Goal: Transaction & Acquisition: Purchase product/service

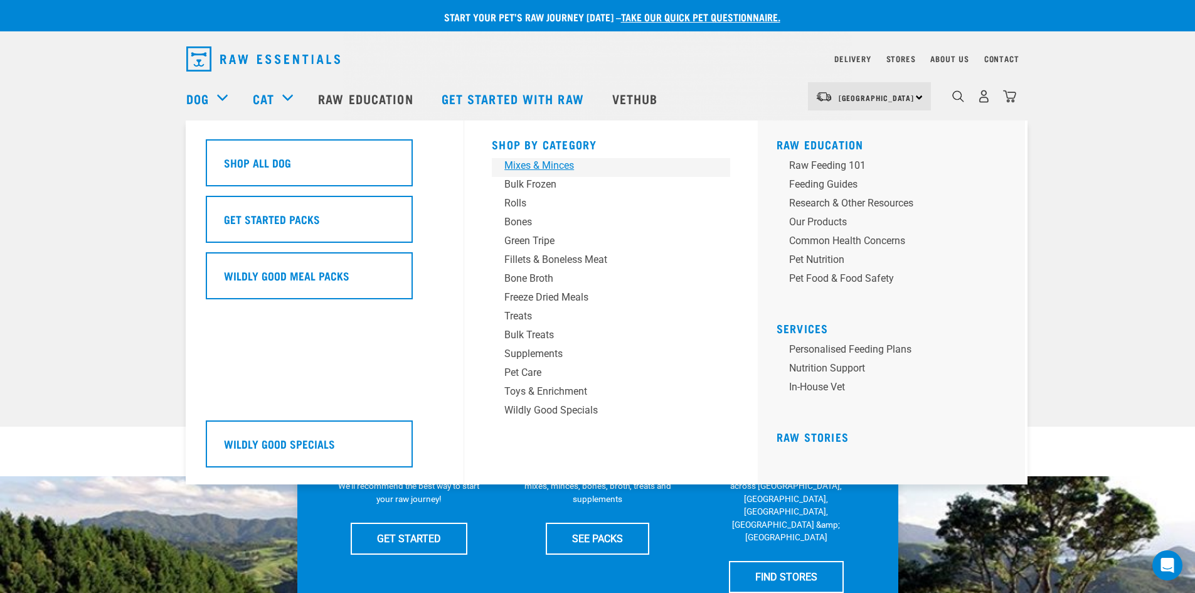
click at [525, 166] on div "Mixes & Minces" at bounding box center [602, 165] width 196 height 15
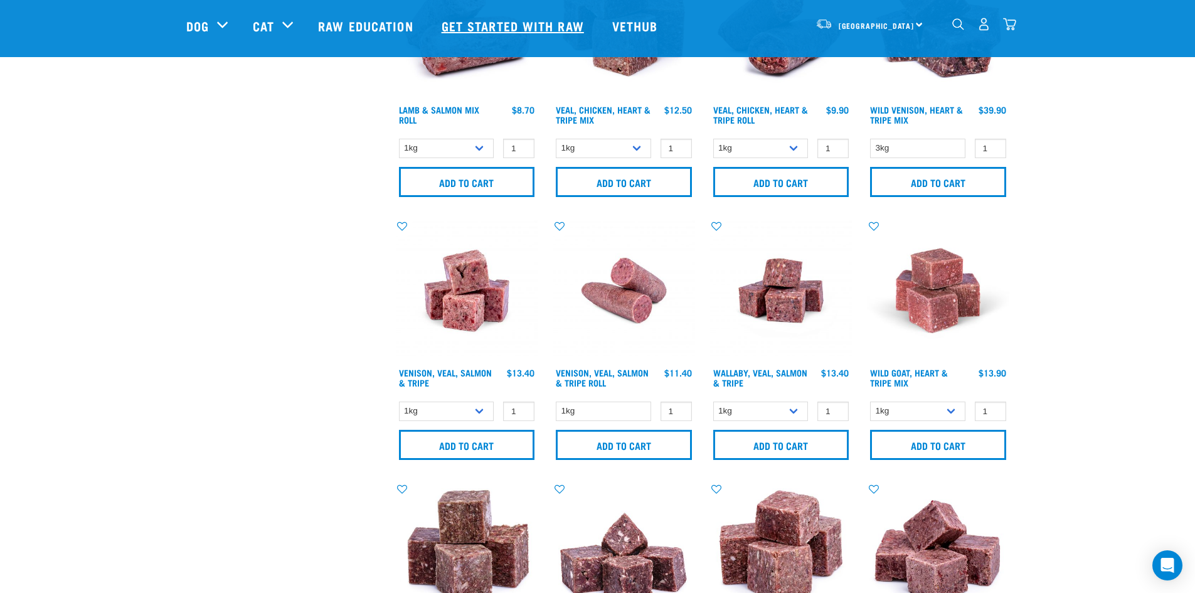
scroll to position [1192, 0]
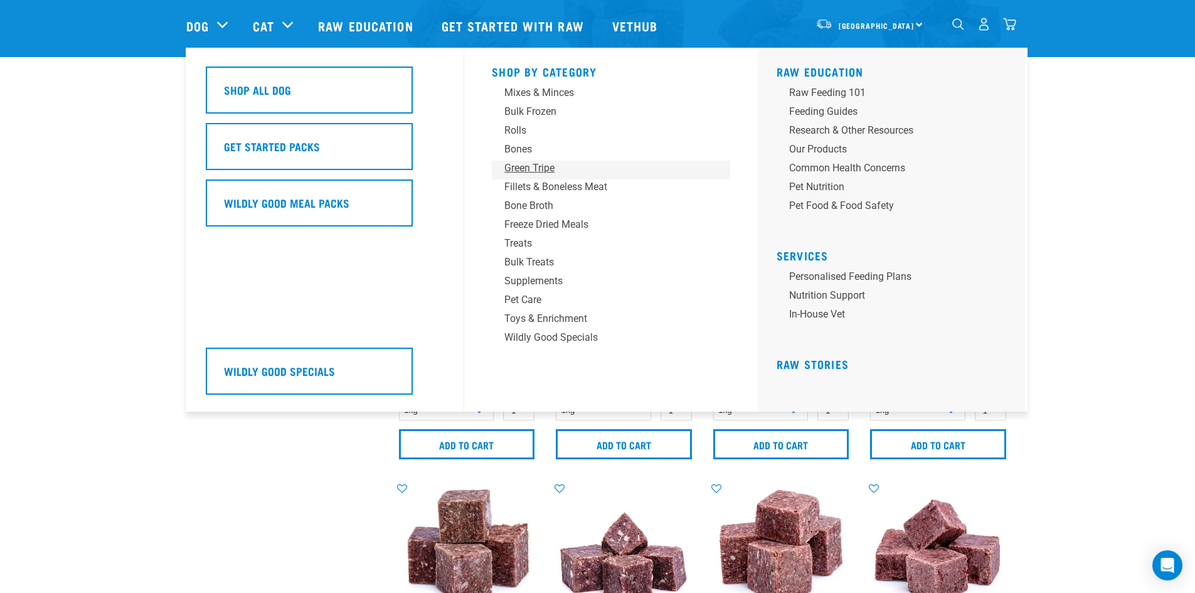
click at [541, 166] on div "Green Tripe" at bounding box center [602, 168] width 196 height 15
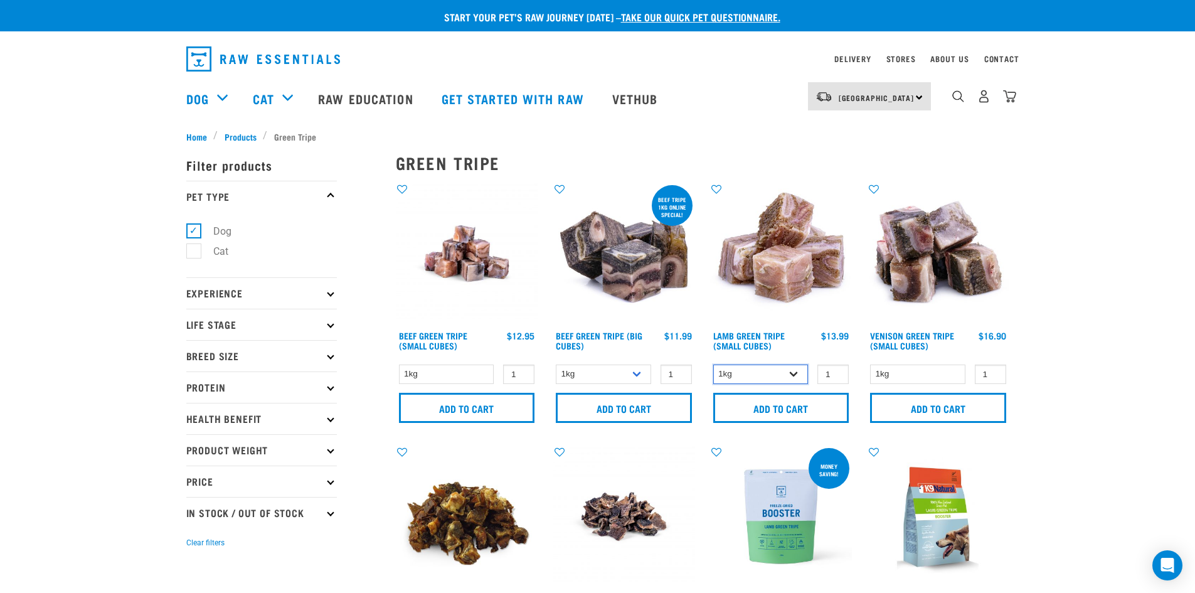
click at [789, 370] on select "1kg 3kg" at bounding box center [760, 374] width 95 height 19
select select "344959"
click at [713, 365] on select "1kg 3kg" at bounding box center [760, 374] width 95 height 19
click at [742, 333] on link "Lamb Green Tripe (Small Cubes)" at bounding box center [749, 340] width 72 height 14
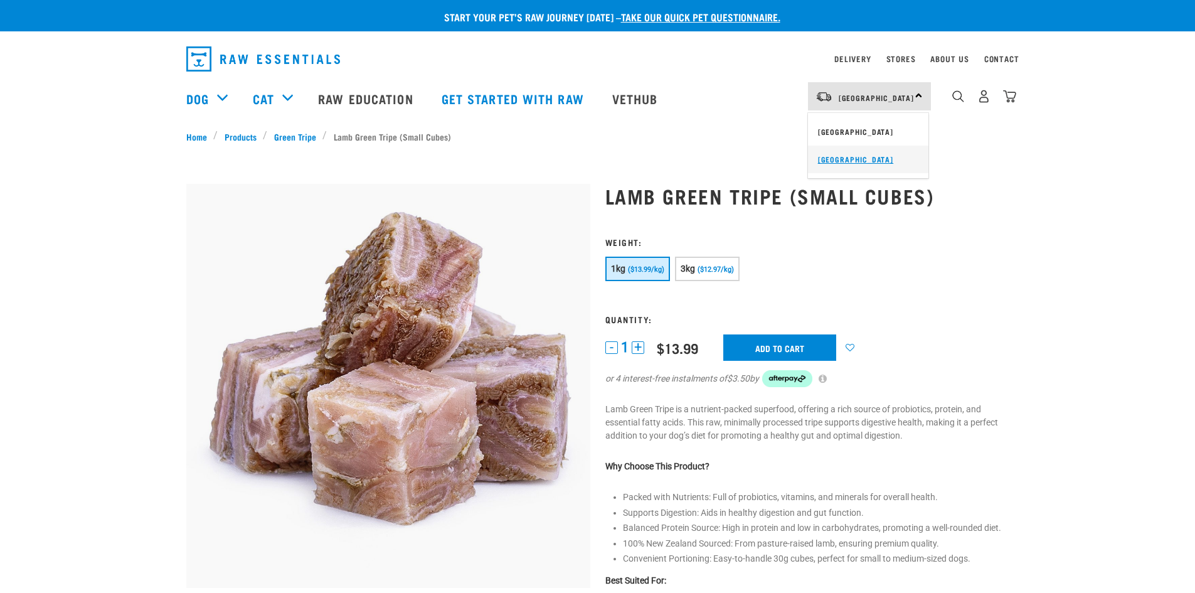
click at [843, 154] on link "[GEOGRAPHIC_DATA]" at bounding box center [868, 160] width 120 height 28
click at [705, 269] on span "($12.97/kg)" at bounding box center [716, 269] width 36 height 8
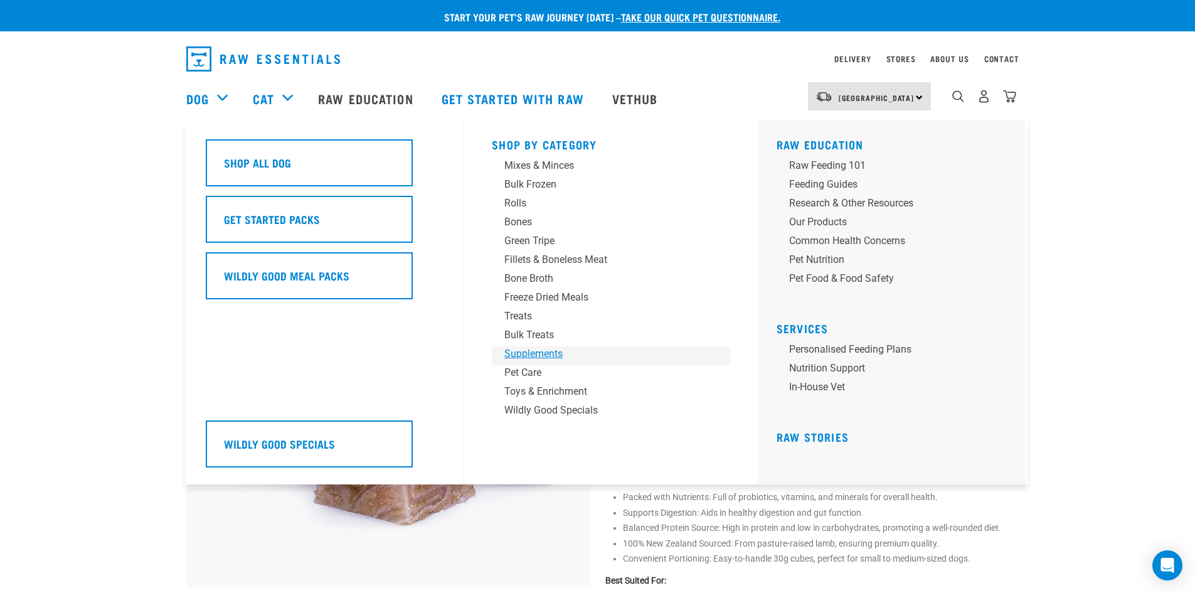
click at [548, 353] on div "Supplements" at bounding box center [602, 353] width 196 height 15
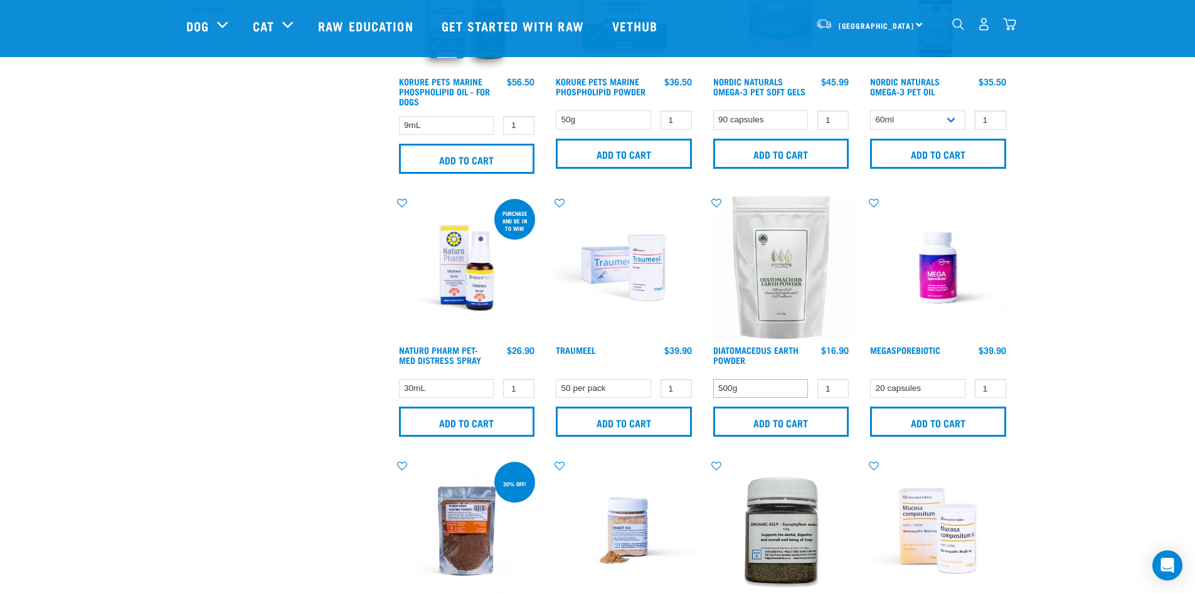
scroll to position [440, 0]
click at [892, 348] on link "MegaSporeBiotic" at bounding box center [905, 350] width 70 height 4
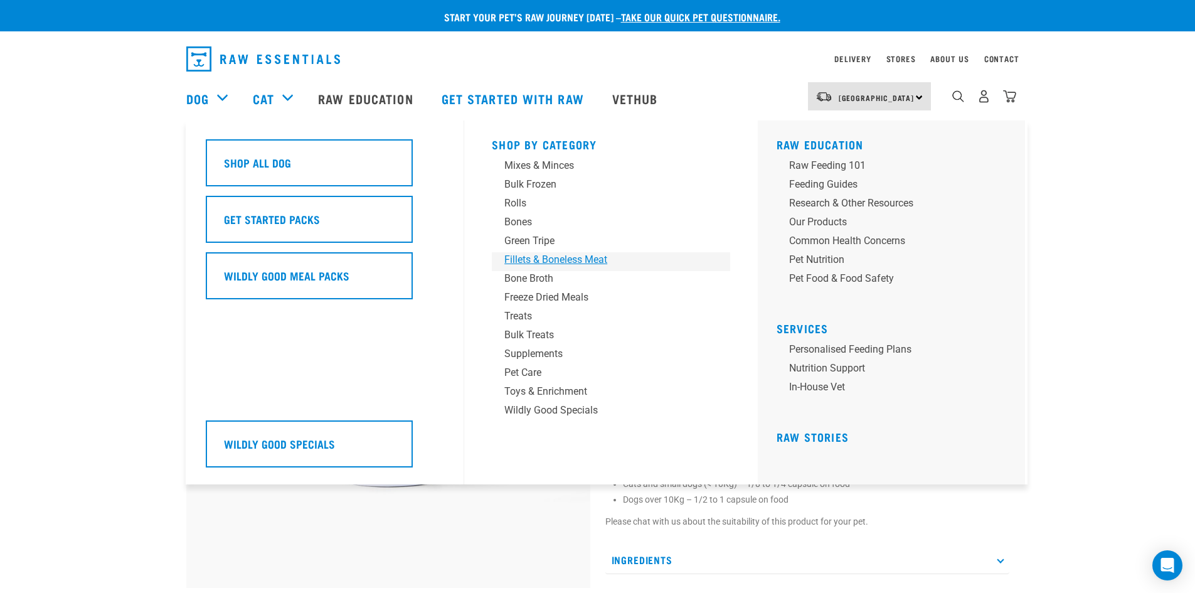
drag, startPoint x: 537, startPoint y: 257, endPoint x: 522, endPoint y: 257, distance: 15.1
click at [538, 257] on div "Fillets & Boneless Meat" at bounding box center [602, 259] width 196 height 15
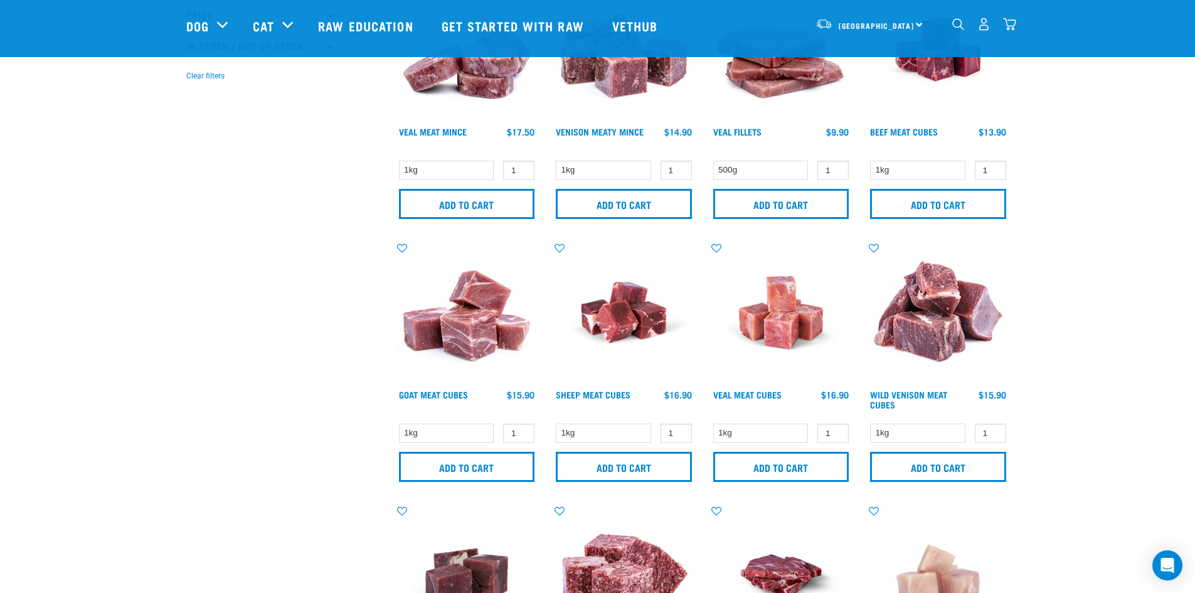
scroll to position [376, 0]
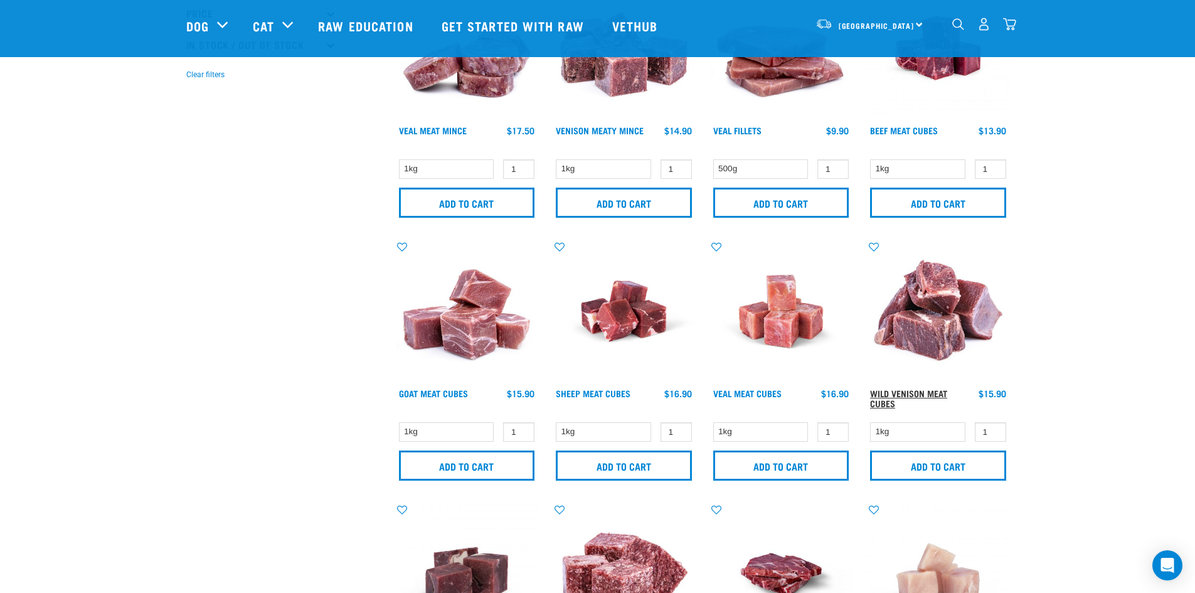
click at [903, 392] on link "Wild Venison Meat Cubes" at bounding box center [908, 398] width 77 height 14
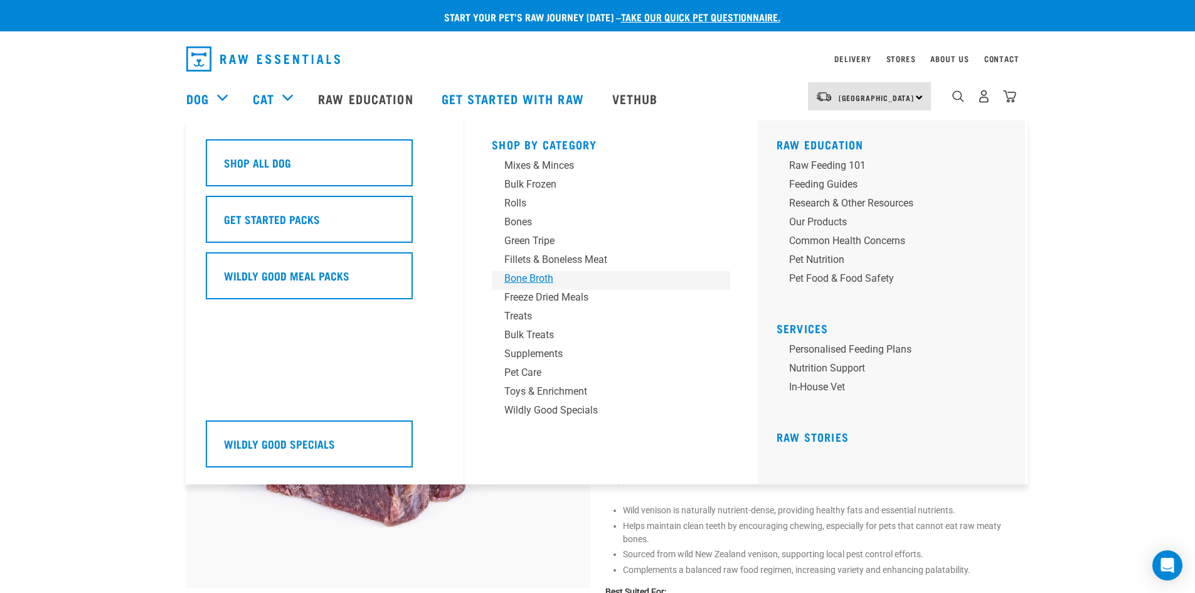
drag, startPoint x: 525, startPoint y: 276, endPoint x: 517, endPoint y: 276, distance: 7.5
click at [523, 276] on div "Bone Broth" at bounding box center [602, 278] width 196 height 15
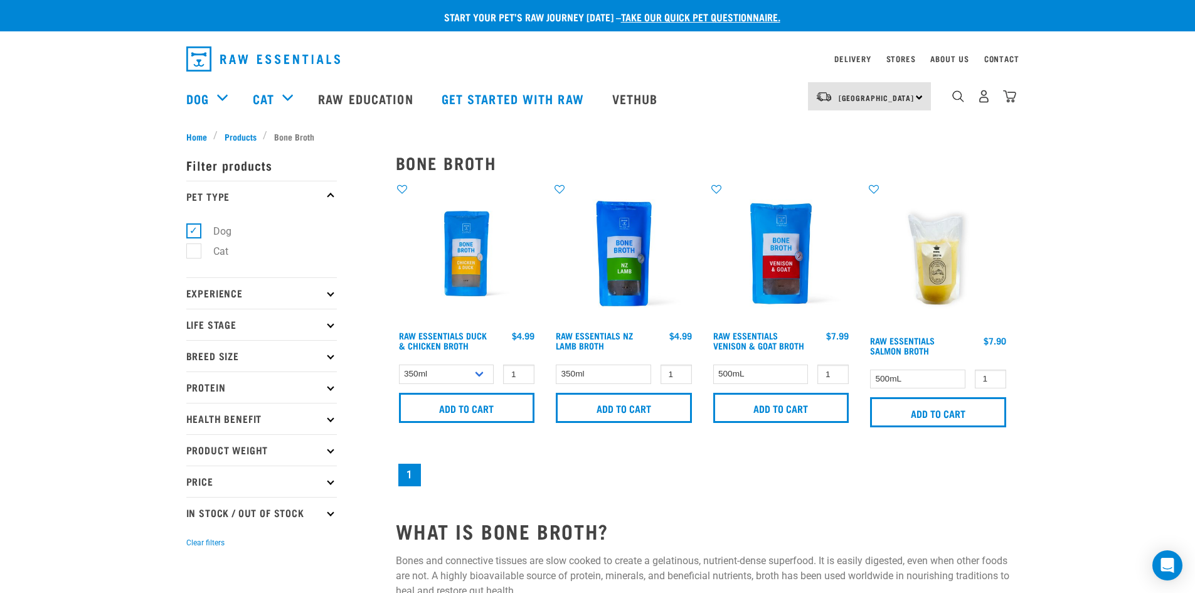
click at [206, 136] on div "× Filter products Pet Type Dog Cat Experience New Raw Feeder Experienced Raw Fe…" at bounding box center [284, 512] width 210 height 752
click at [199, 134] on span "Home" at bounding box center [196, 136] width 21 height 13
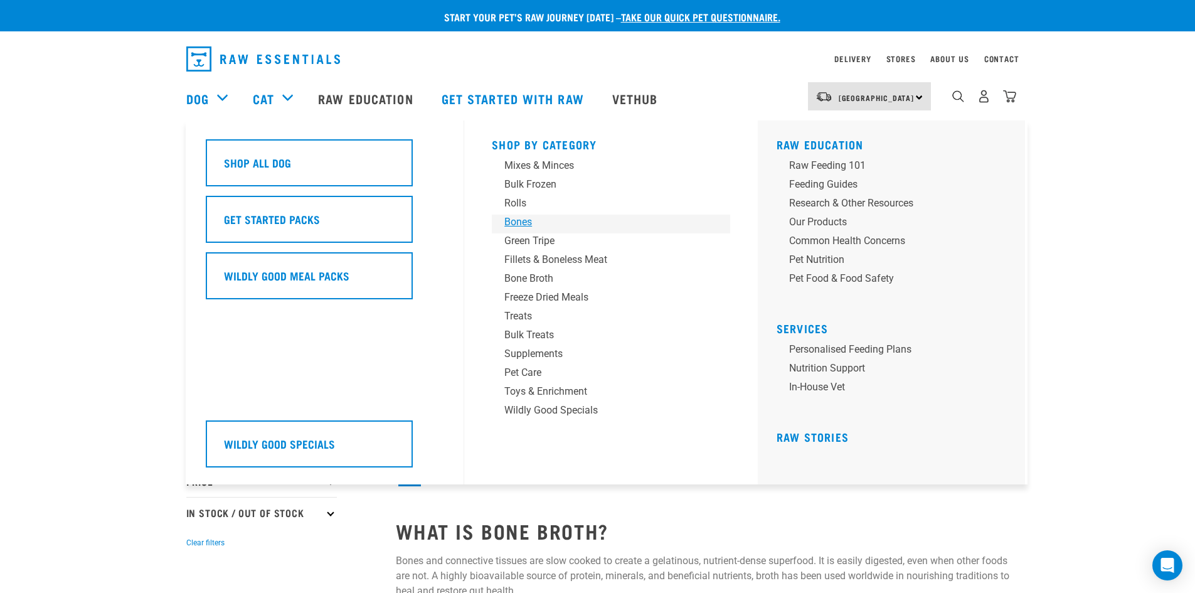
click at [531, 221] on div "Bones" at bounding box center [602, 222] width 196 height 15
